Goal: Task Accomplishment & Management: Manage account settings

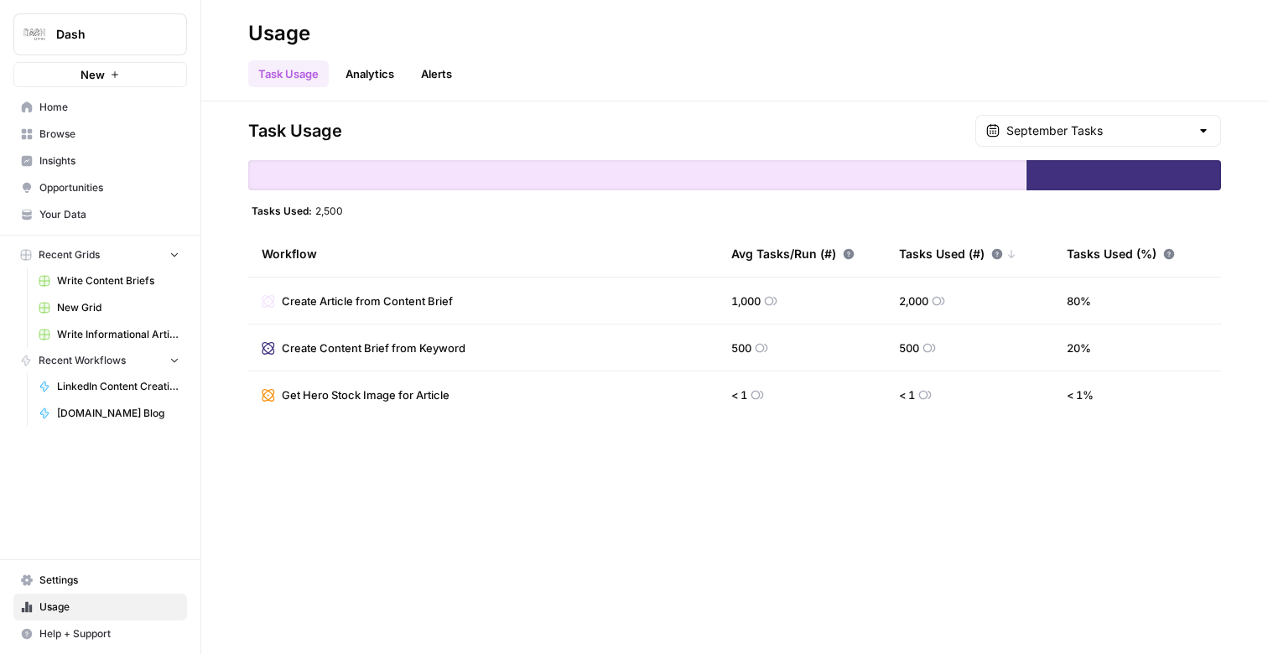
click at [126, 580] on span "Settings" at bounding box center [109, 580] width 140 height 15
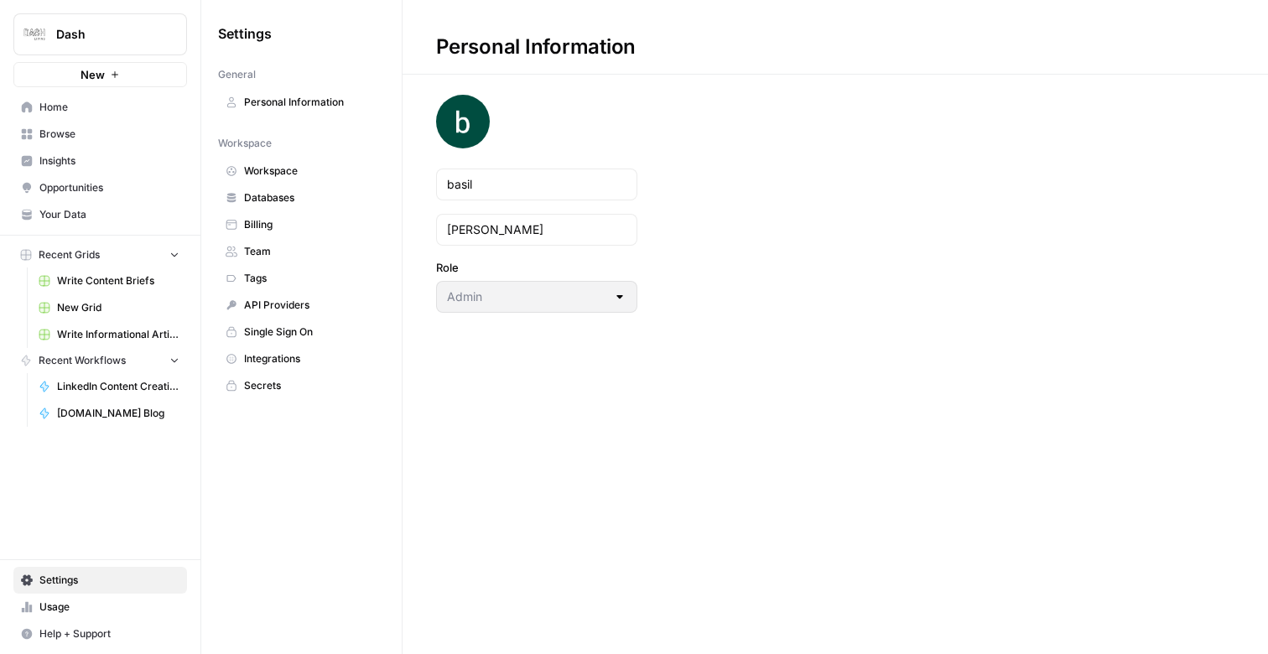
click at [298, 278] on span "Tags" at bounding box center [310, 278] width 133 height 15
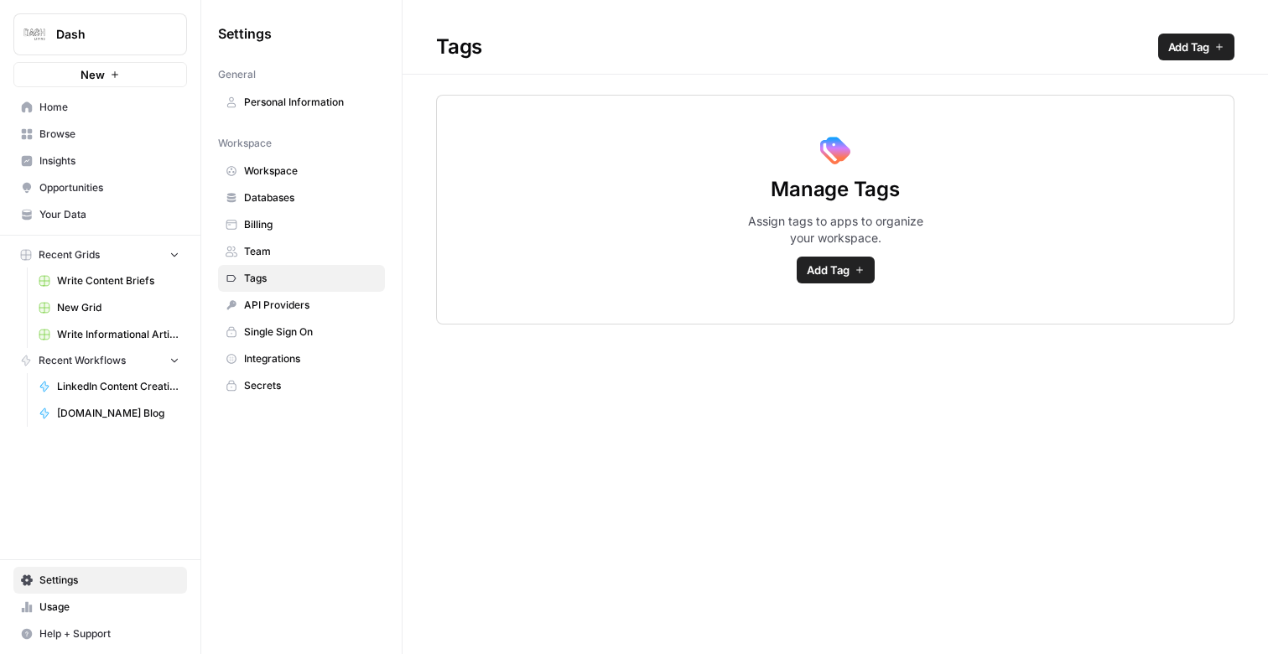
click at [299, 249] on span "Team" at bounding box center [310, 251] width 133 height 15
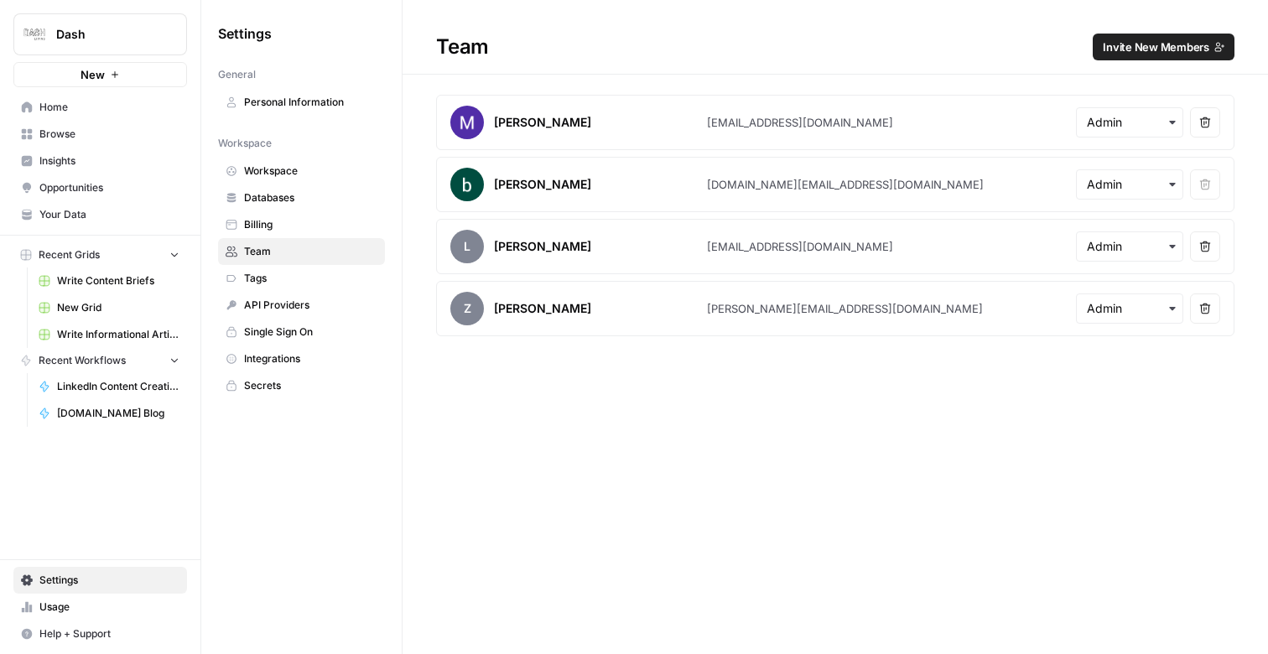
click at [299, 214] on link "Billing" at bounding box center [301, 224] width 167 height 27
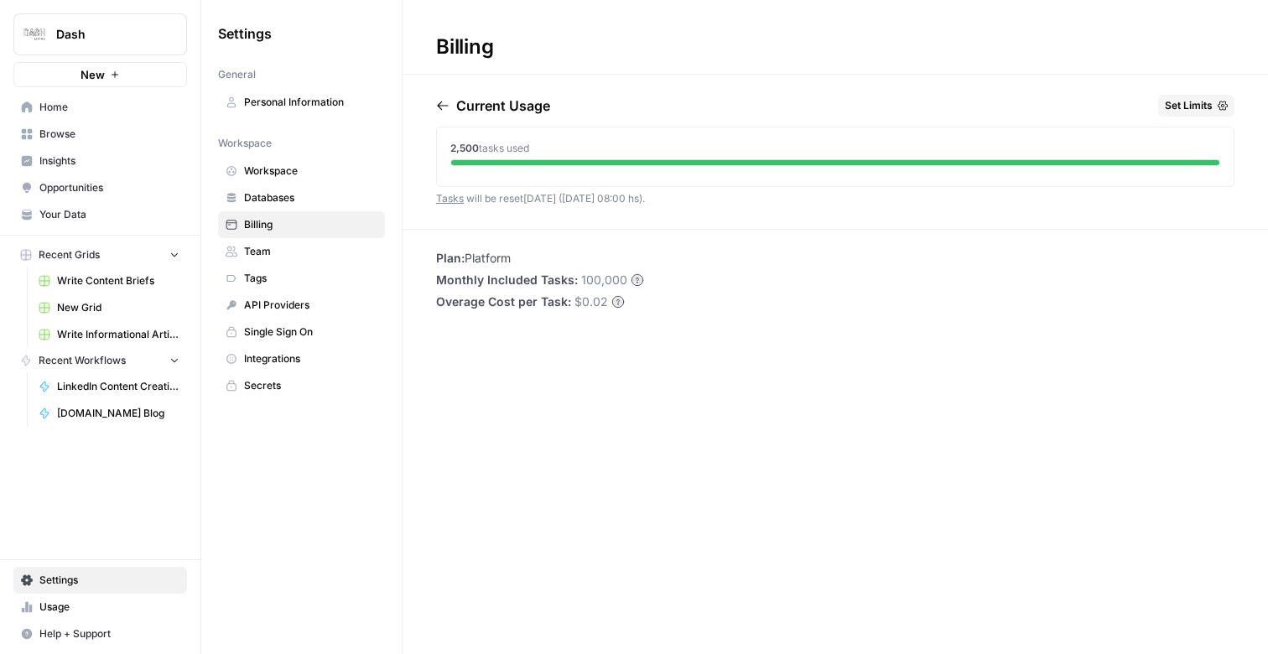
click at [304, 191] on span "Databases" at bounding box center [310, 197] width 133 height 15
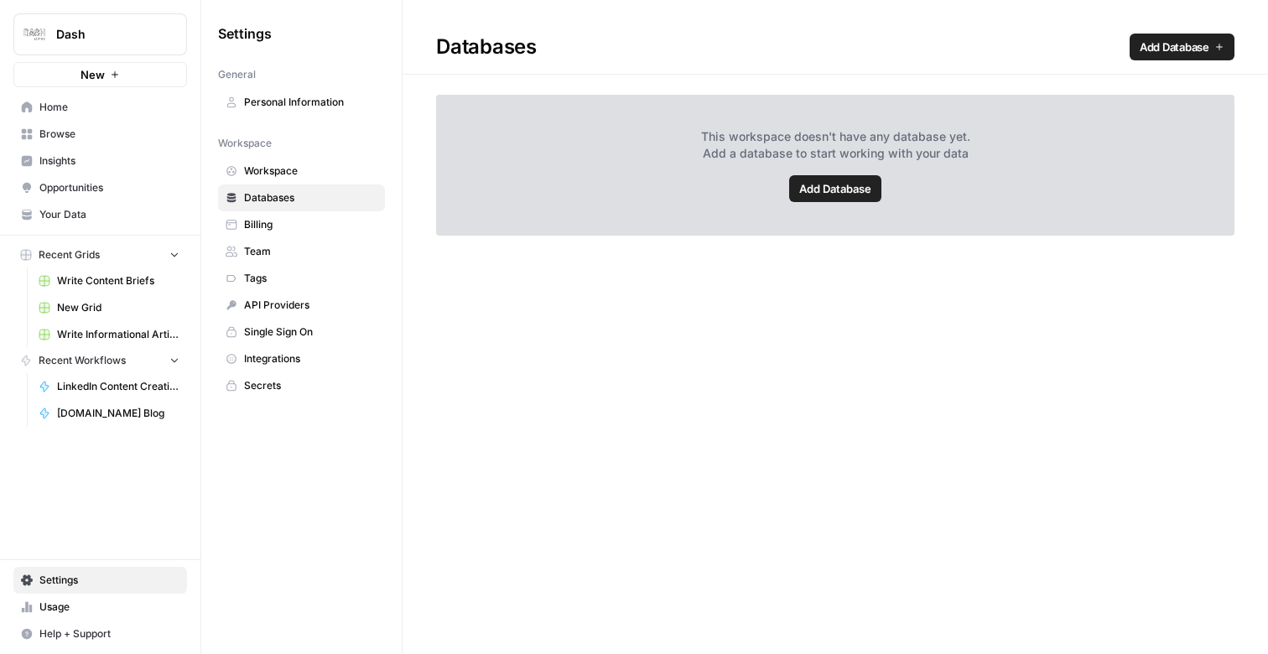
click at [313, 170] on span "Workspace" at bounding box center [310, 171] width 133 height 15
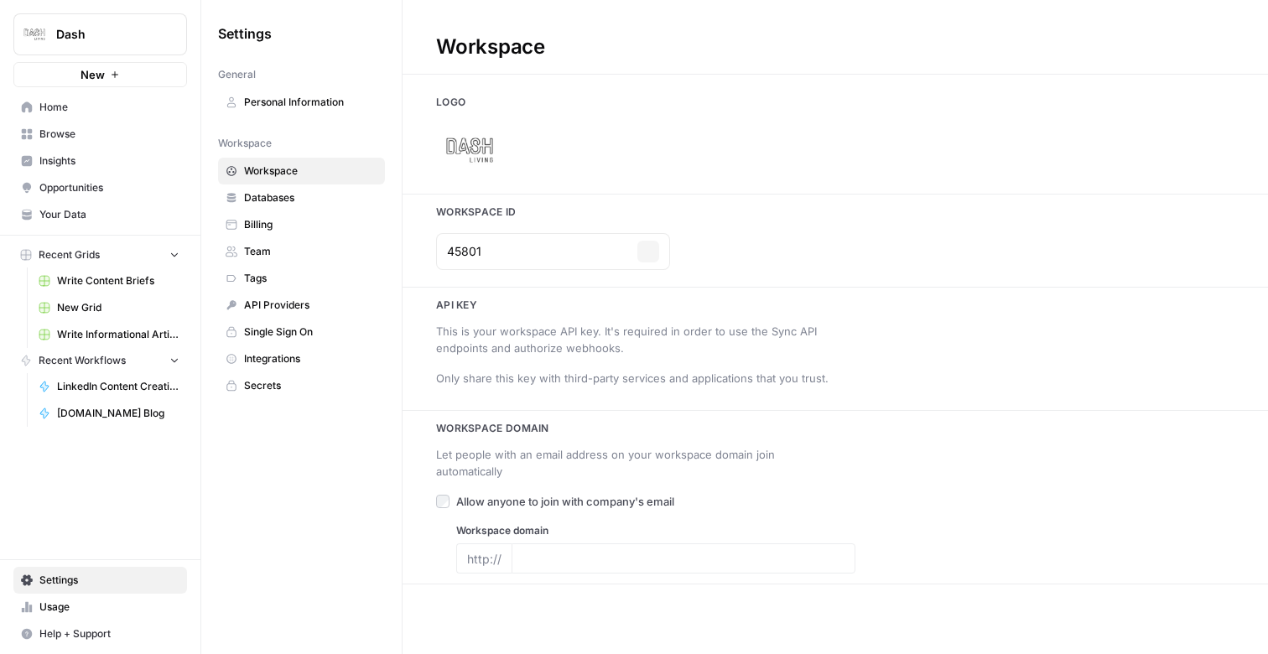
type input "www.dash.co/"
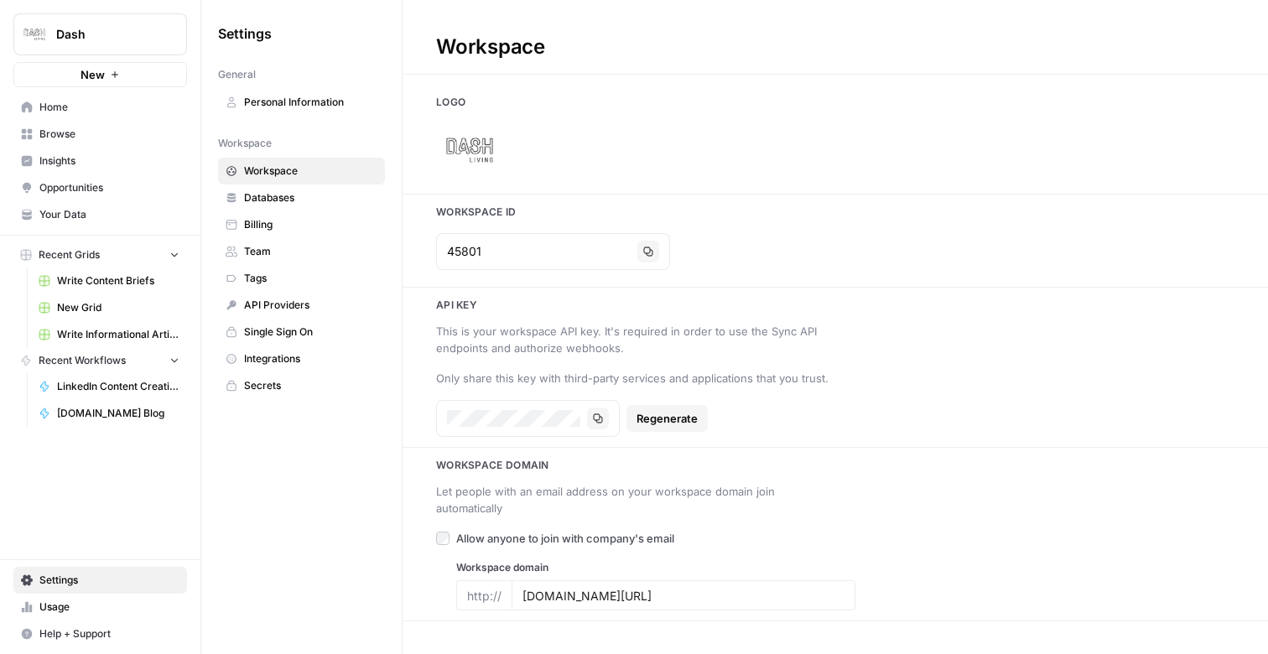
click at [304, 195] on span "Databases" at bounding box center [310, 197] width 133 height 15
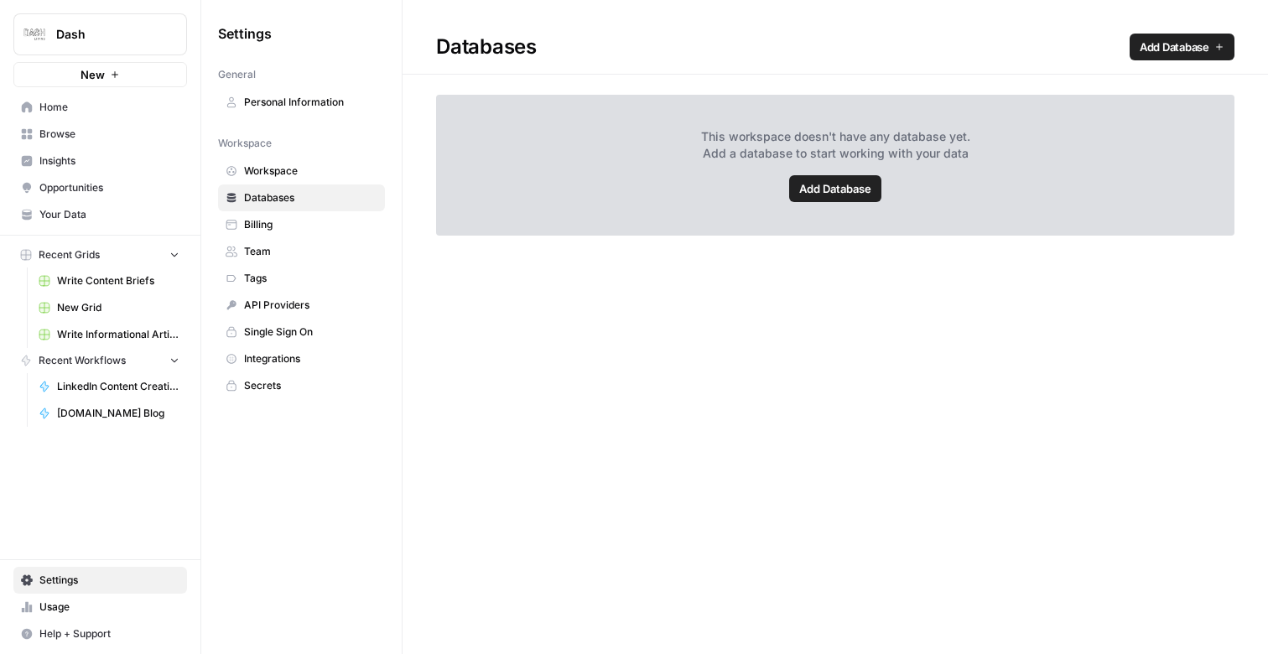
click at [832, 190] on span "Add Database" at bounding box center [835, 188] width 72 height 17
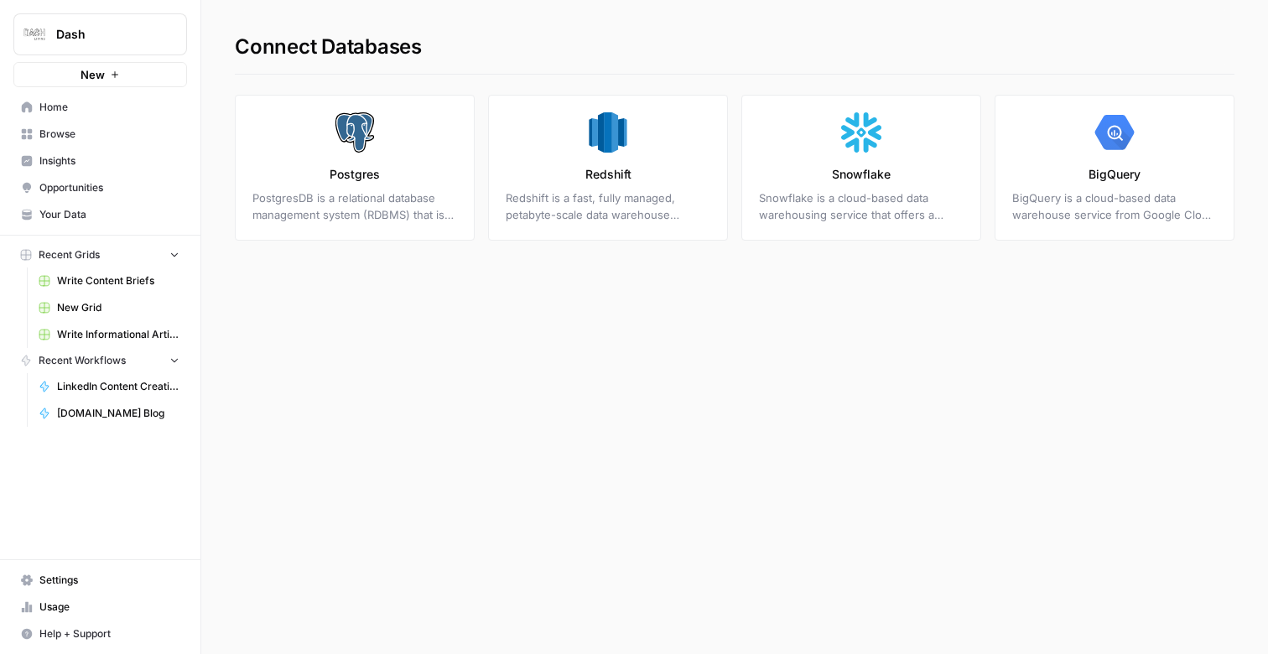
click at [76, 214] on span "Your Data" at bounding box center [109, 214] width 140 height 15
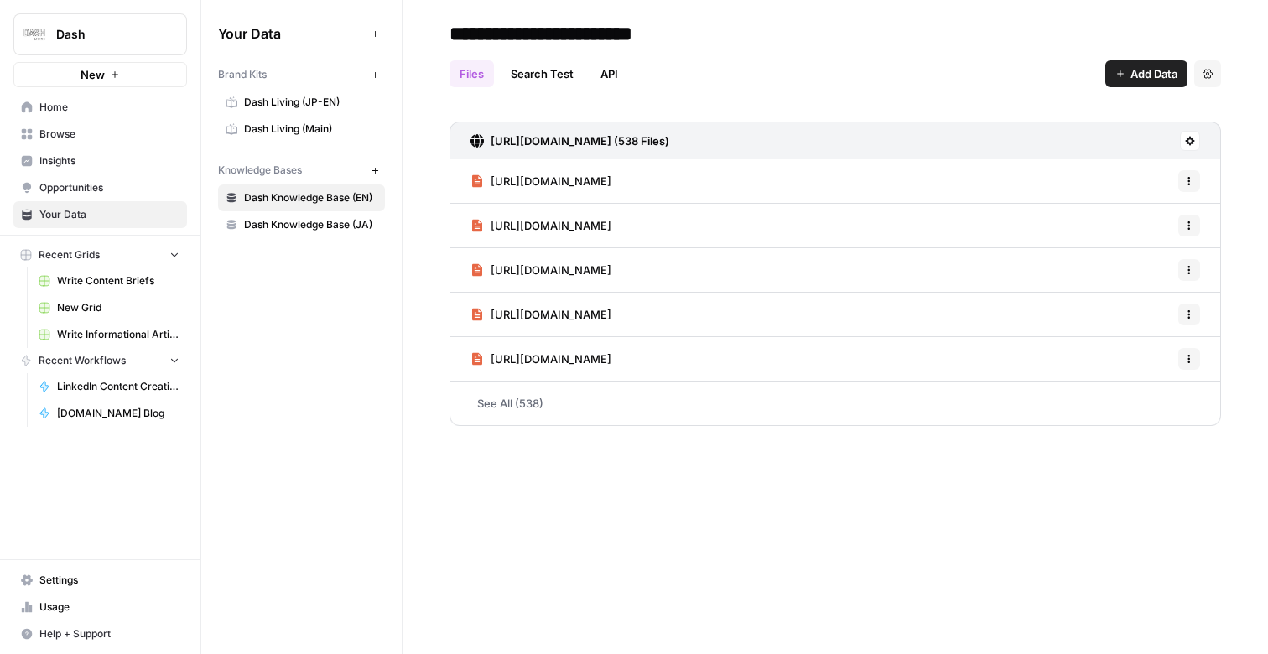
click at [377, 172] on icon "button" at bounding box center [375, 170] width 9 height 9
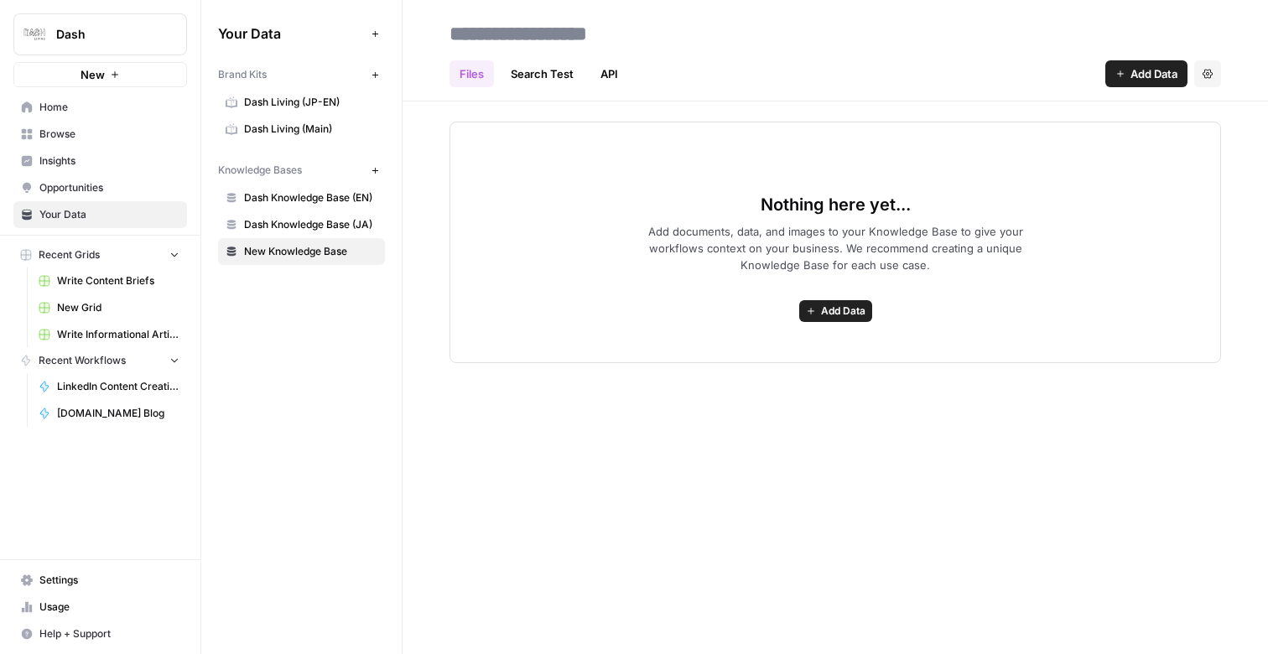
click at [825, 301] on button "Add Data" at bounding box center [835, 311] width 73 height 22
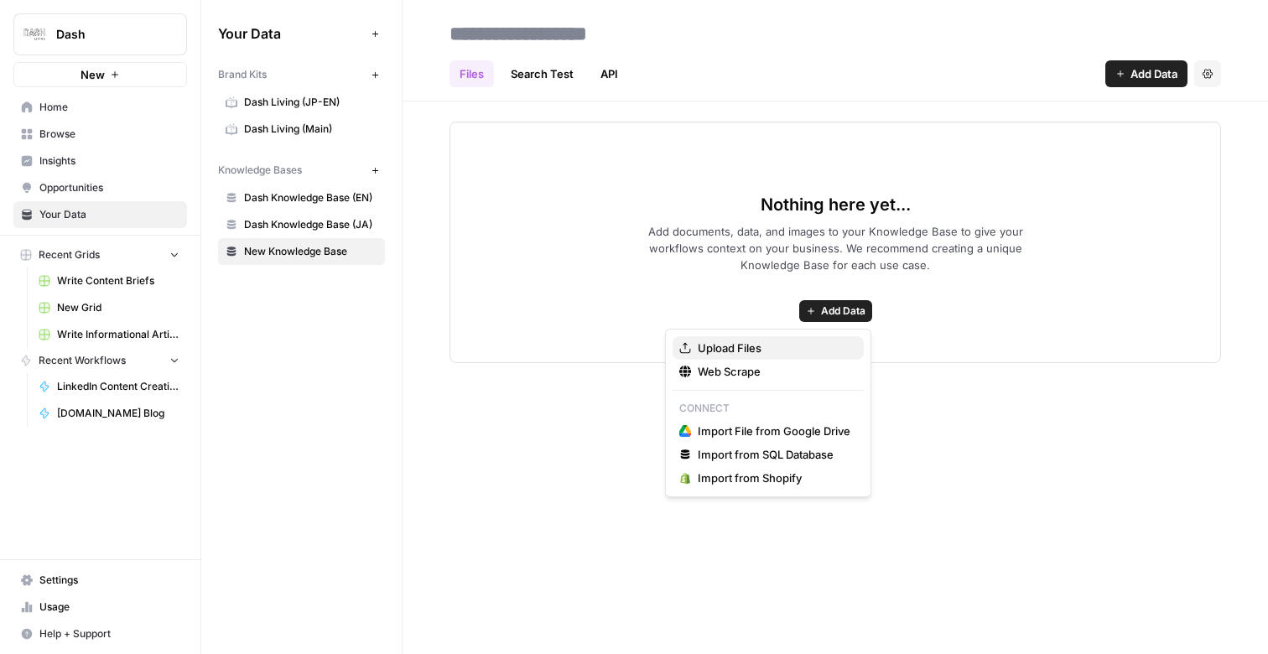
click at [806, 355] on span "Upload Files" at bounding box center [774, 348] width 153 height 17
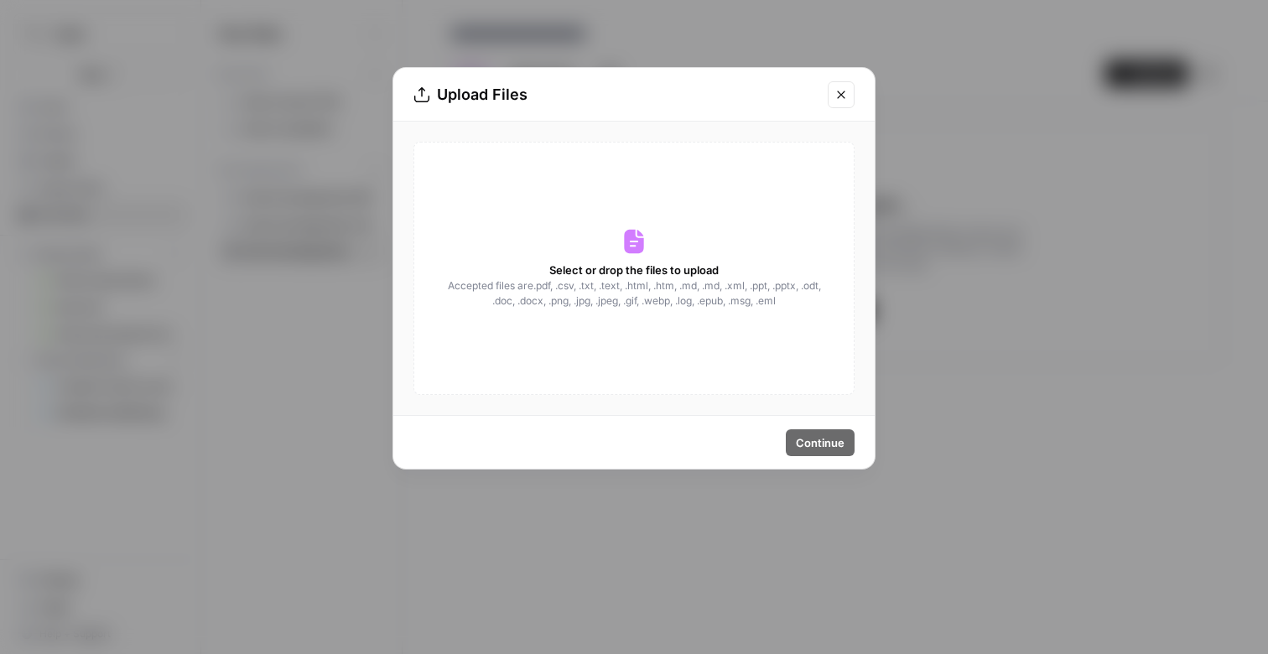
click at [845, 93] on icon "Close modal" at bounding box center [840, 94] width 13 height 13
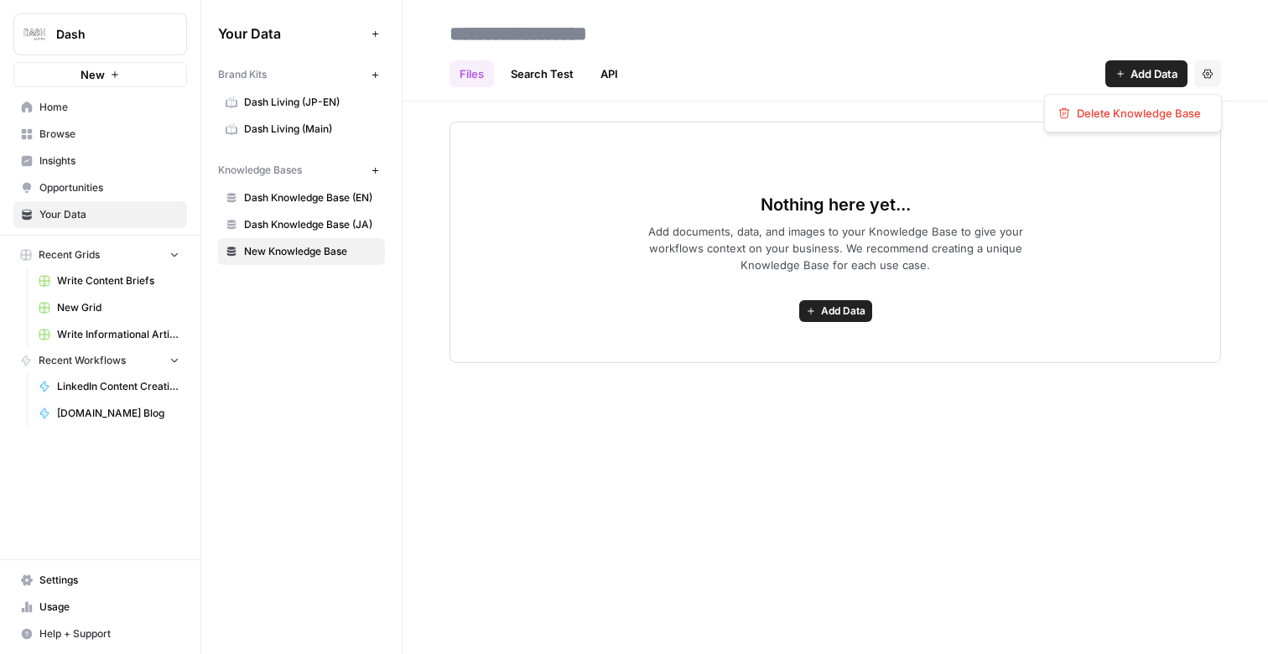
click at [1216, 65] on button "Settings" at bounding box center [1207, 73] width 27 height 27
click at [1179, 107] on span "Delete Knowledge Base" at bounding box center [1139, 113] width 124 height 17
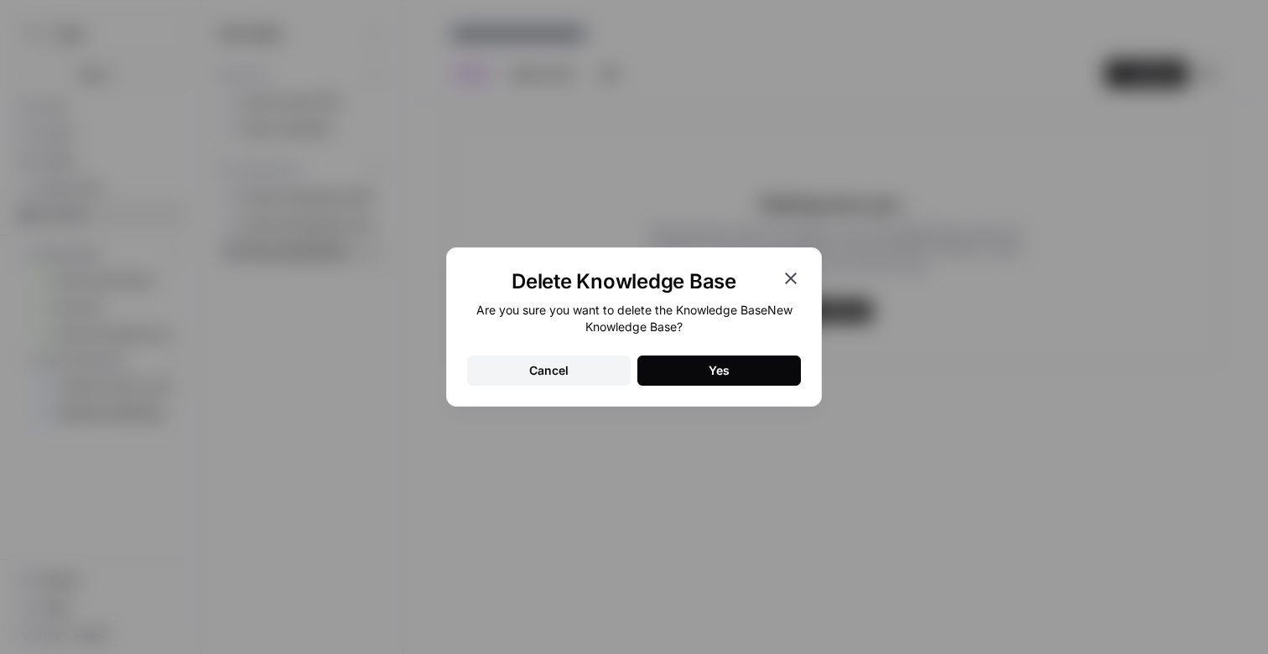
click at [732, 372] on button "Yes" at bounding box center [719, 371] width 164 height 30
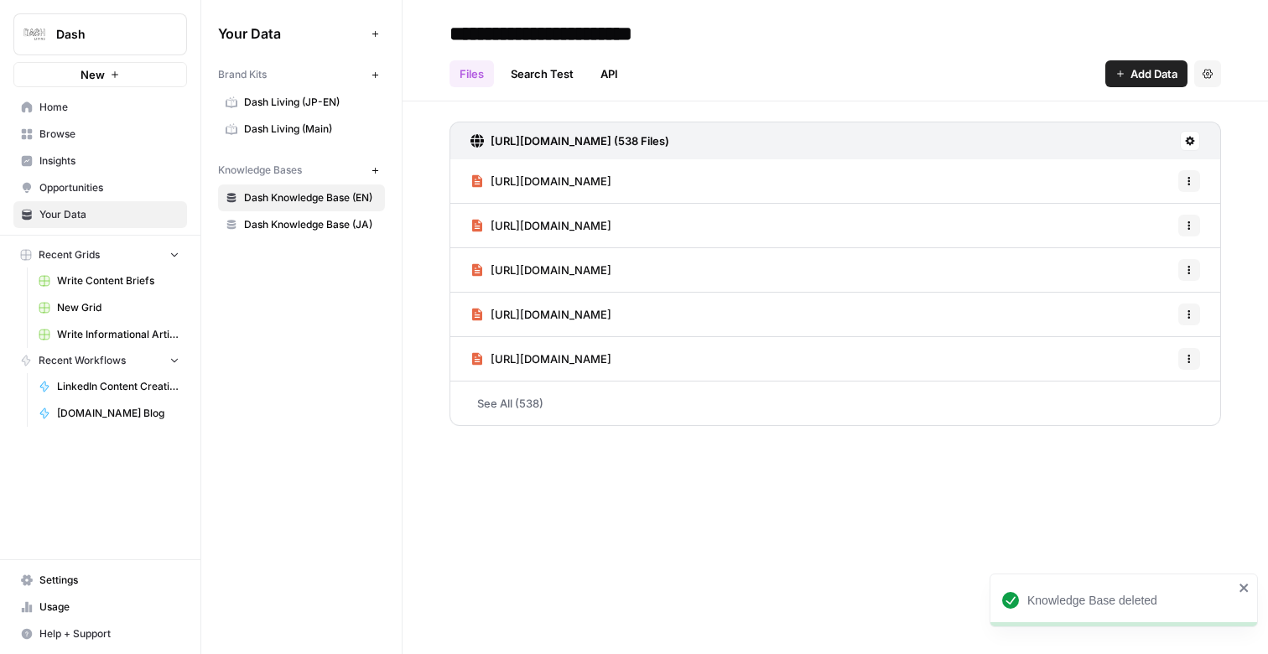
click at [86, 110] on span "Home" at bounding box center [109, 107] width 140 height 15
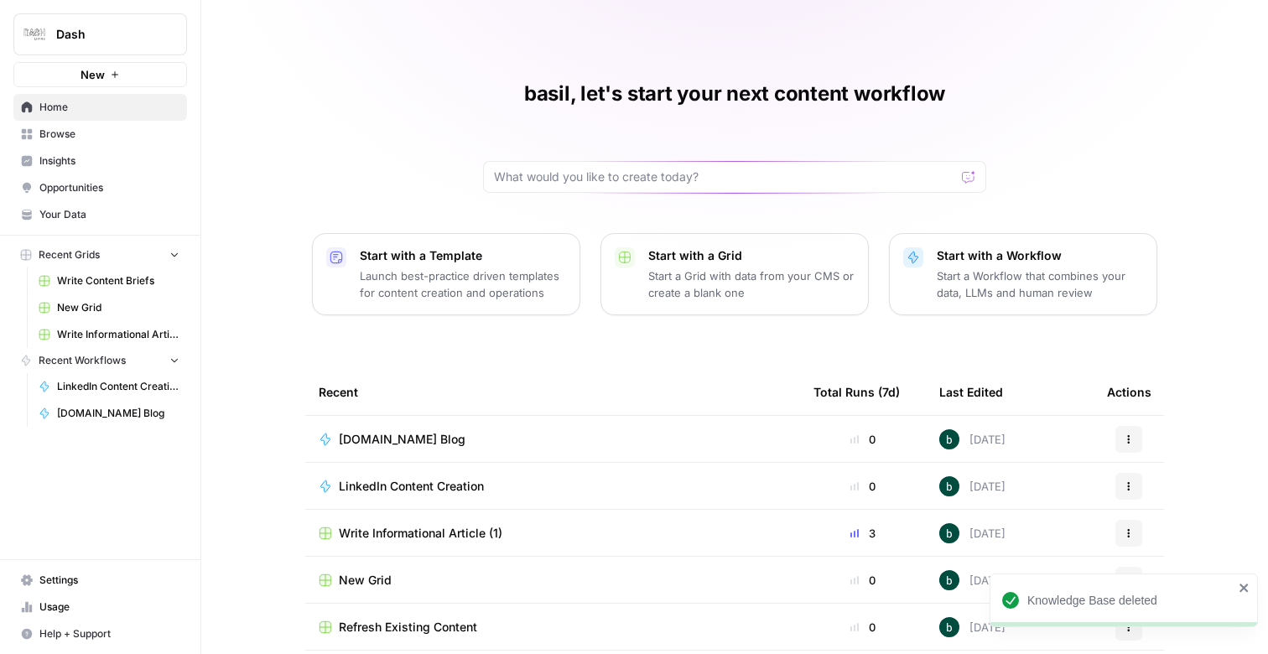
scroll to position [117, 0]
